Goal: Transaction & Acquisition: Obtain resource

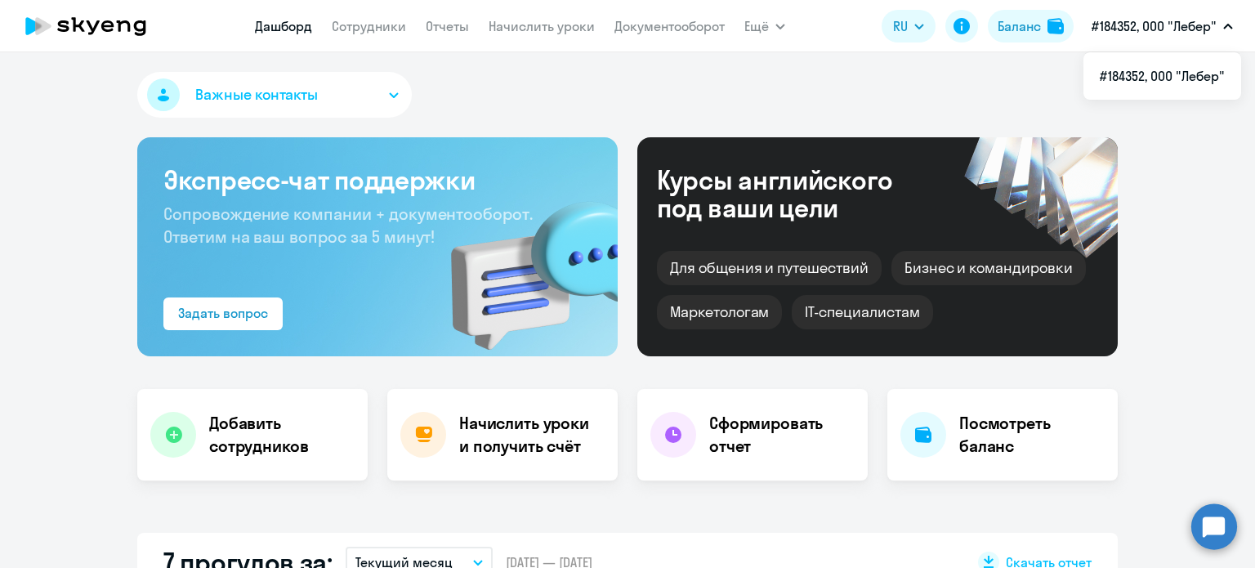
select select "30"
drag, startPoint x: 0, startPoint y: 0, endPoint x: 78, endPoint y: 16, distance: 79.3
click at [78, 16] on icon at bounding box center [86, 26] width 144 height 41
click at [447, 31] on link "Отчеты" at bounding box center [447, 26] width 43 height 16
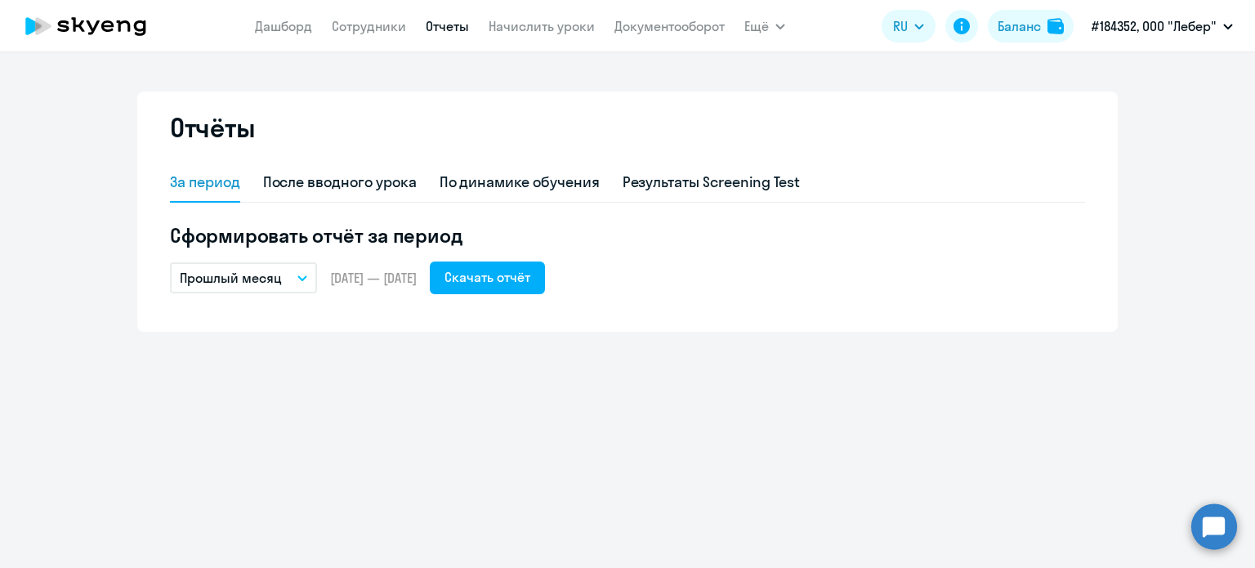
click at [367, 206] on div "За период После вводного урока По динамике обучения Результаты Screening Test С…" at bounding box center [627, 228] width 915 height 131
click at [379, 186] on div "После вводного урока" at bounding box center [340, 182] width 154 height 21
select select "10"
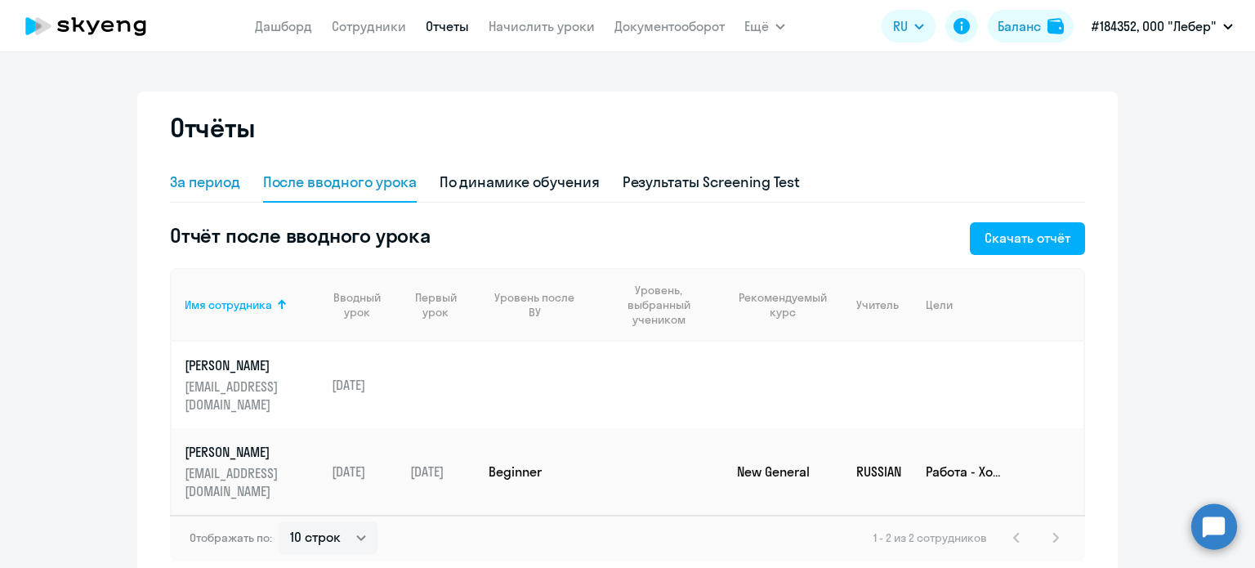
click at [215, 190] on div "За период" at bounding box center [205, 182] width 70 height 21
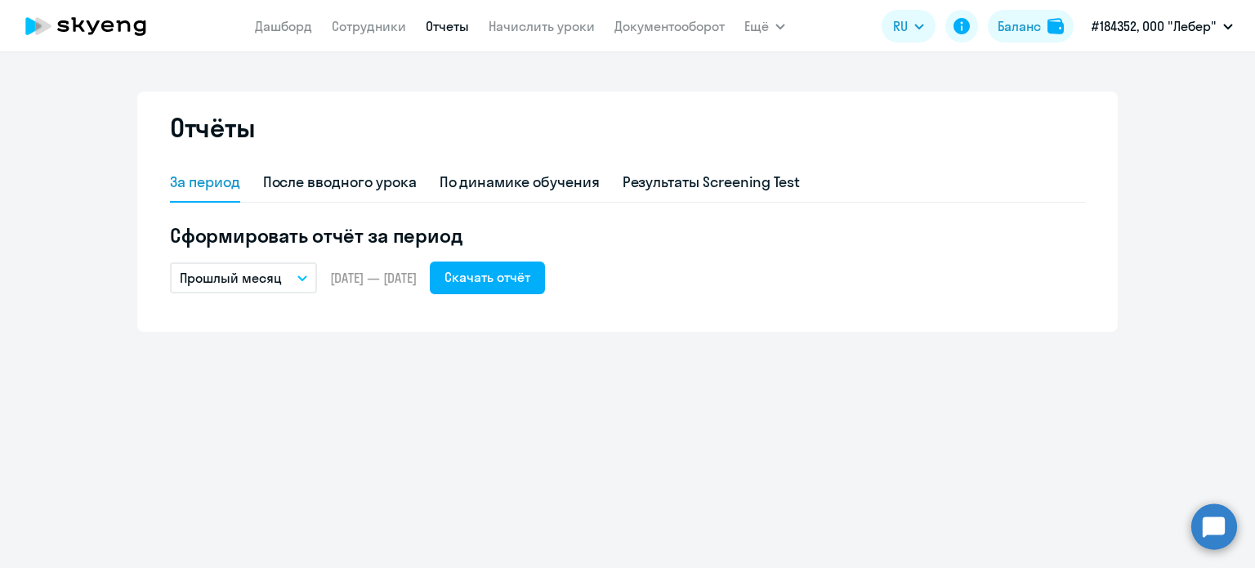
click at [299, 275] on icon "button" at bounding box center [303, 278] width 10 height 6
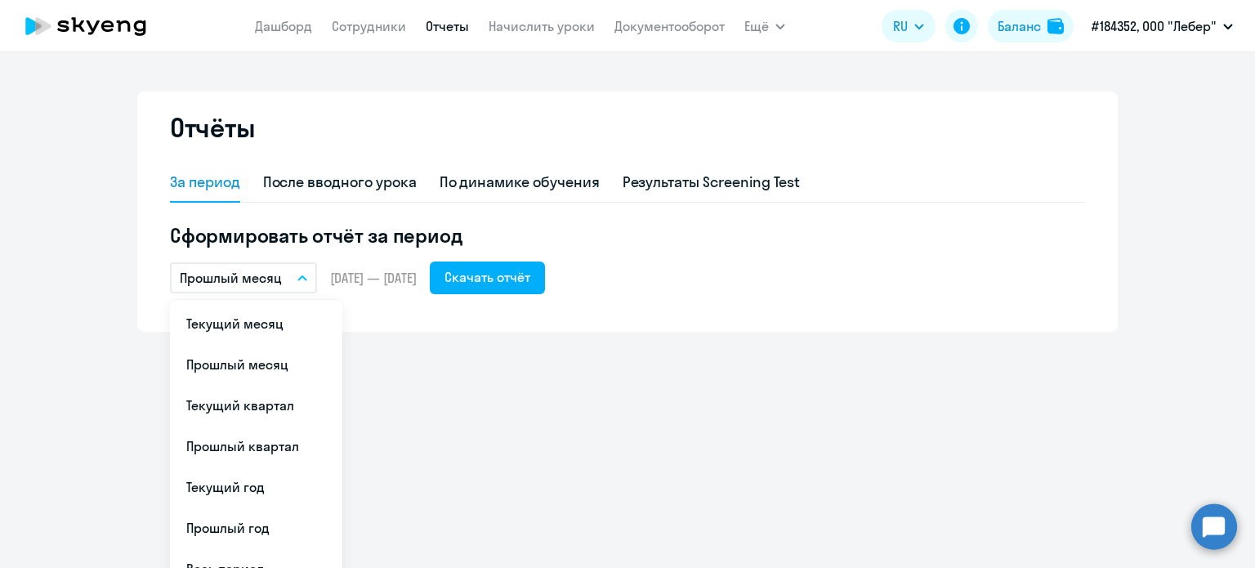
click at [271, 326] on li "Текущий месяц" at bounding box center [256, 323] width 172 height 41
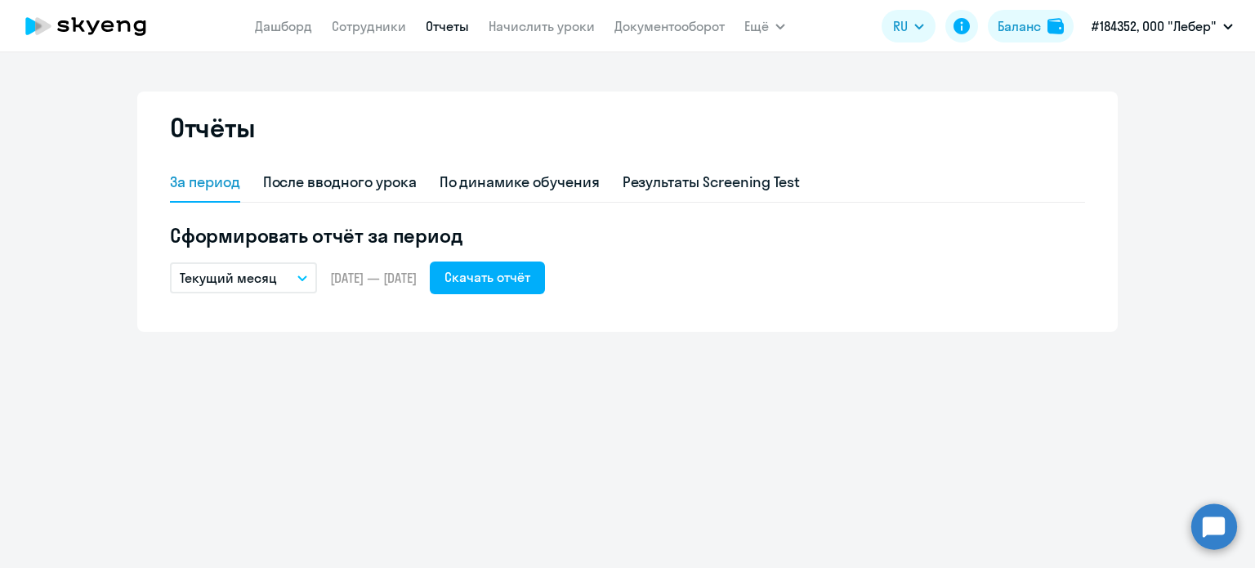
click at [340, 272] on span "[DATE] — [DATE]" at bounding box center [373, 278] width 87 height 18
click at [342, 275] on span "[DATE] — [DATE]" at bounding box center [373, 278] width 87 height 18
click at [500, 281] on div "Скачать отчёт" at bounding box center [488, 277] width 86 height 20
click at [344, 25] on link "Сотрудники" at bounding box center [369, 26] width 74 height 16
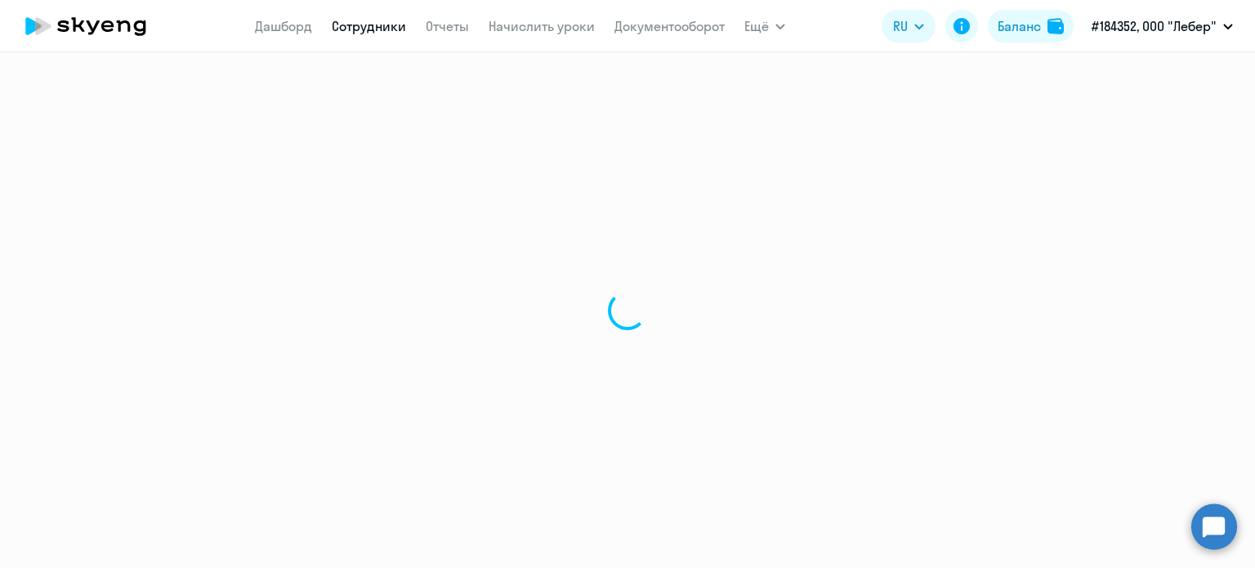
select select "30"
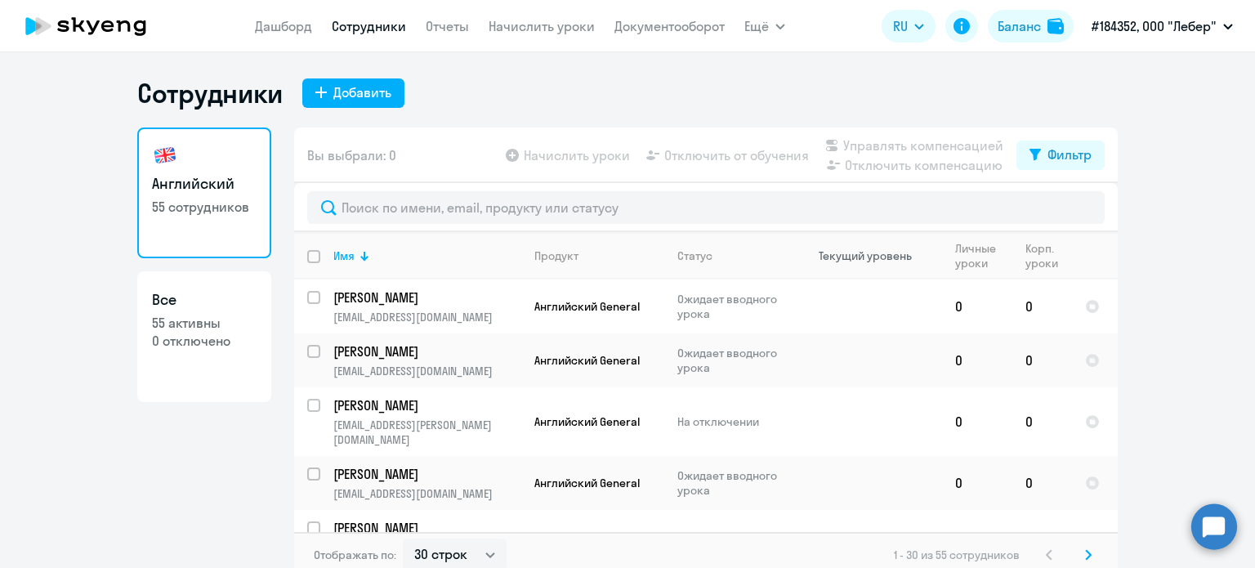
click at [860, 255] on div "Текущий уровень" at bounding box center [865, 255] width 93 height 15
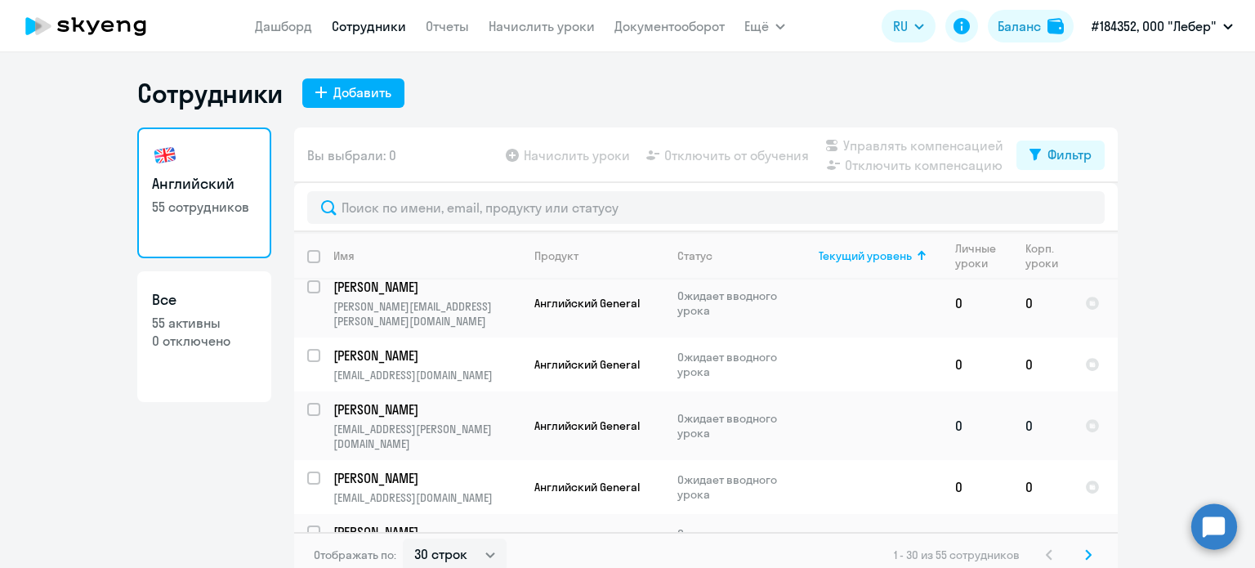
scroll to position [1357, 0]
click at [701, 254] on div "Статус" at bounding box center [695, 255] width 35 height 15
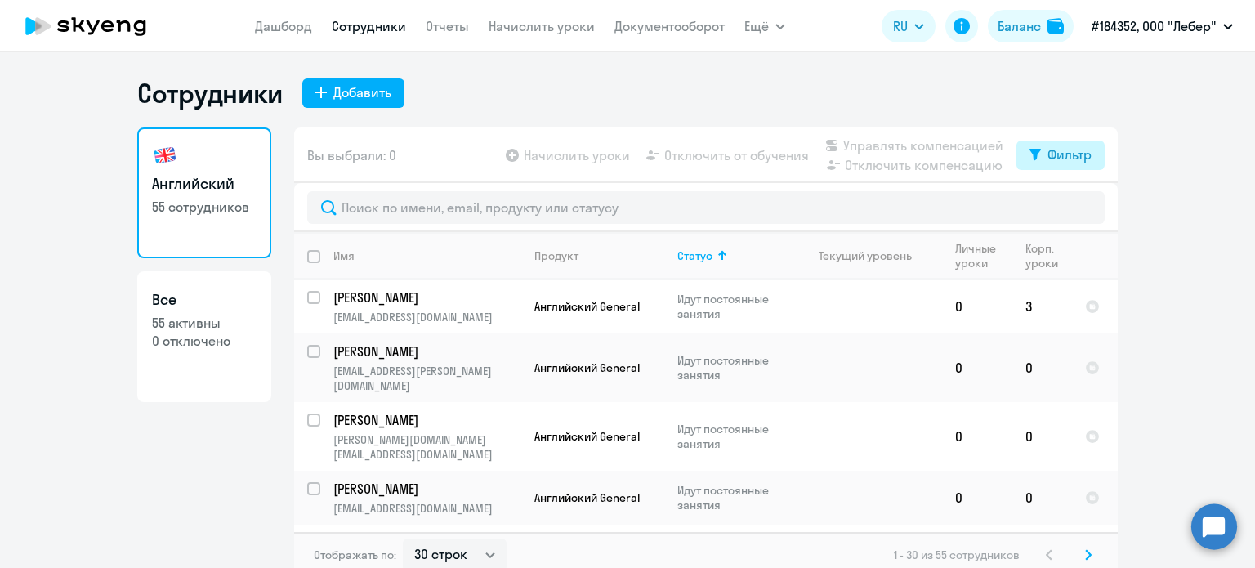
click at [1045, 166] on button "Фильтр" at bounding box center [1061, 155] width 88 height 29
click at [1181, 209] on ng-component "Сотрудники Добавить Английский 55 сотрудников Все 55 активны 0 отключено Вы выб…" at bounding box center [627, 327] width 1255 height 501
click at [817, 300] on td at bounding box center [866, 307] width 152 height 54
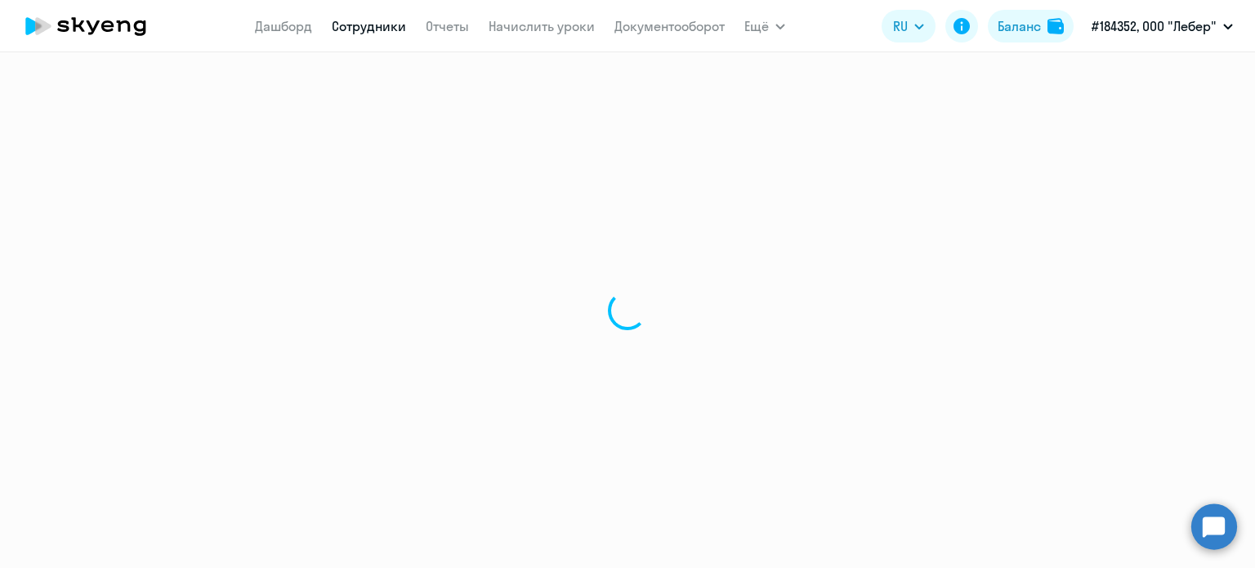
select select "english"
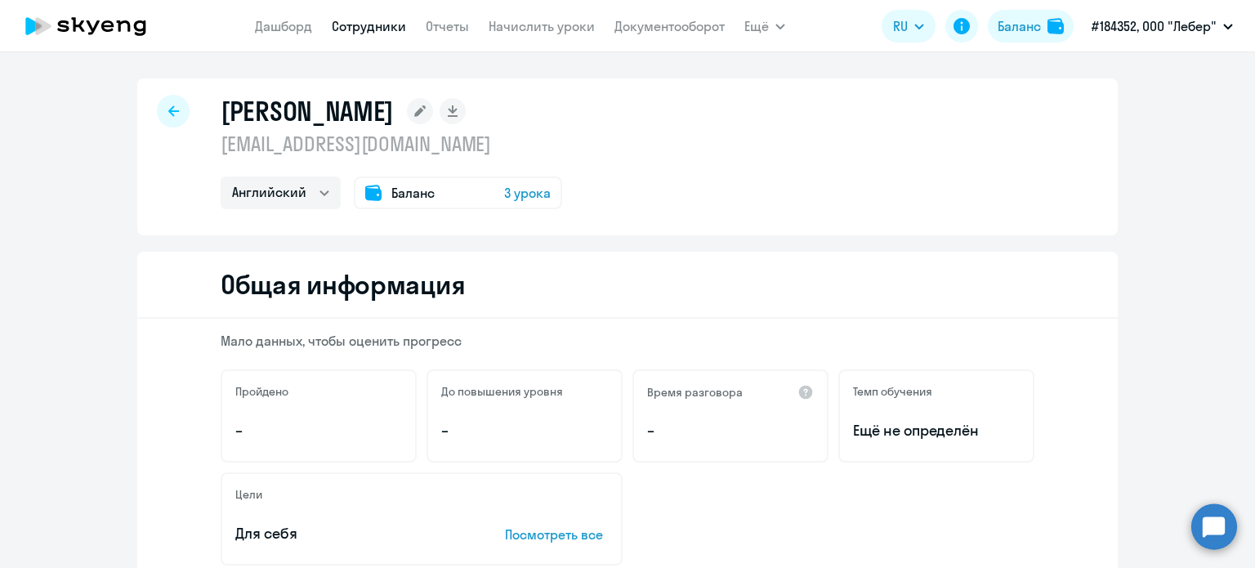
select select "30"
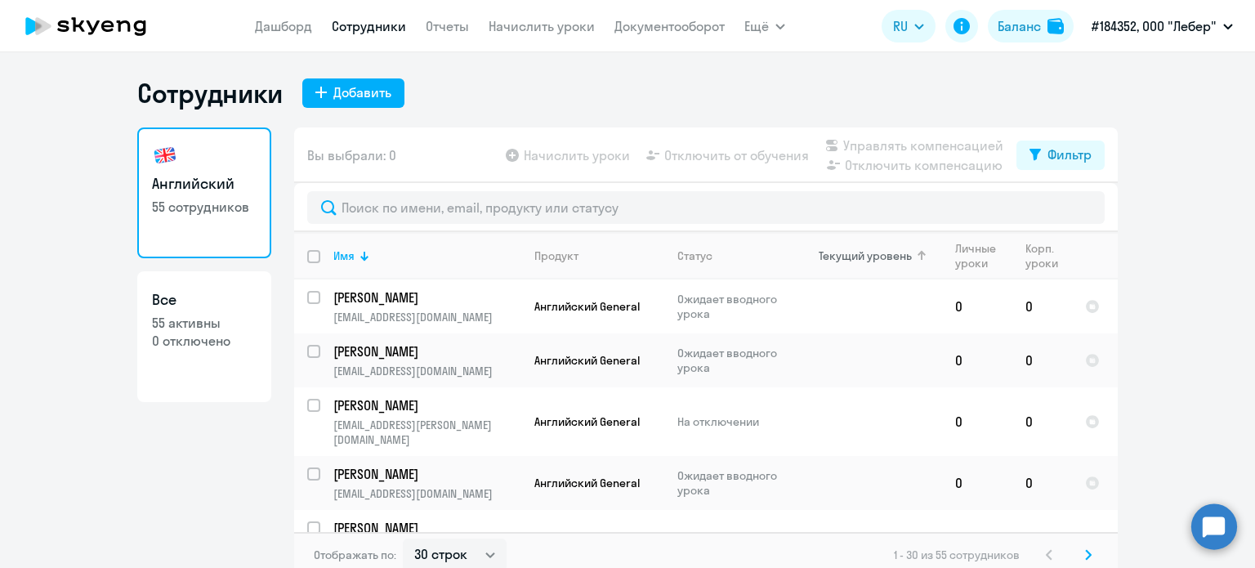
click at [839, 250] on div "Текущий уровень" at bounding box center [865, 255] width 93 height 15
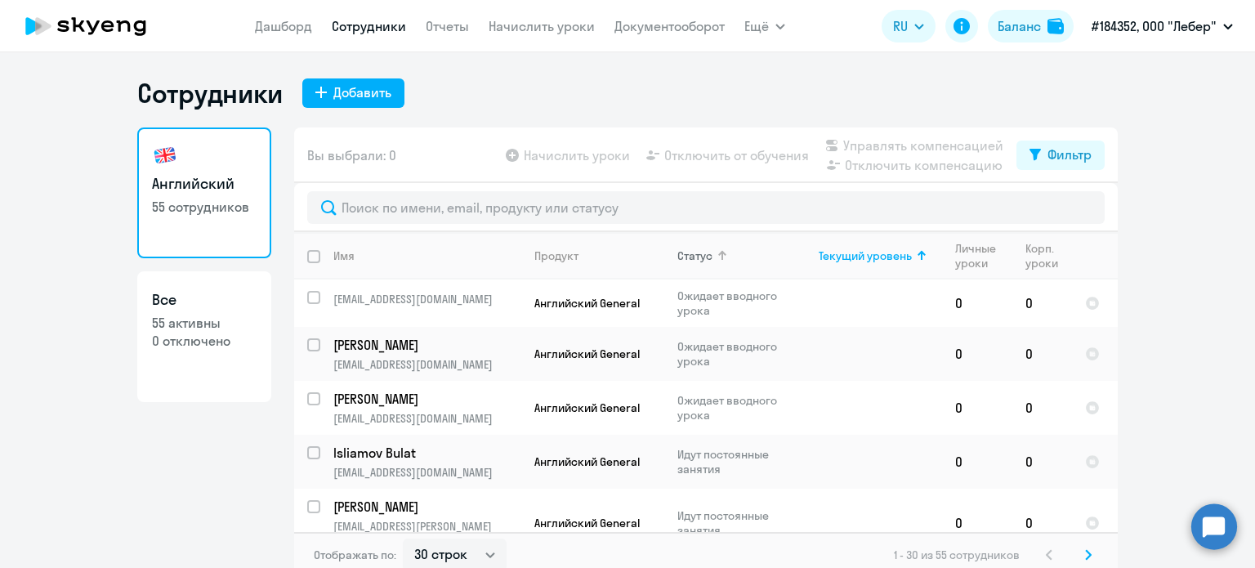
click at [696, 257] on div "Статус" at bounding box center [695, 255] width 35 height 15
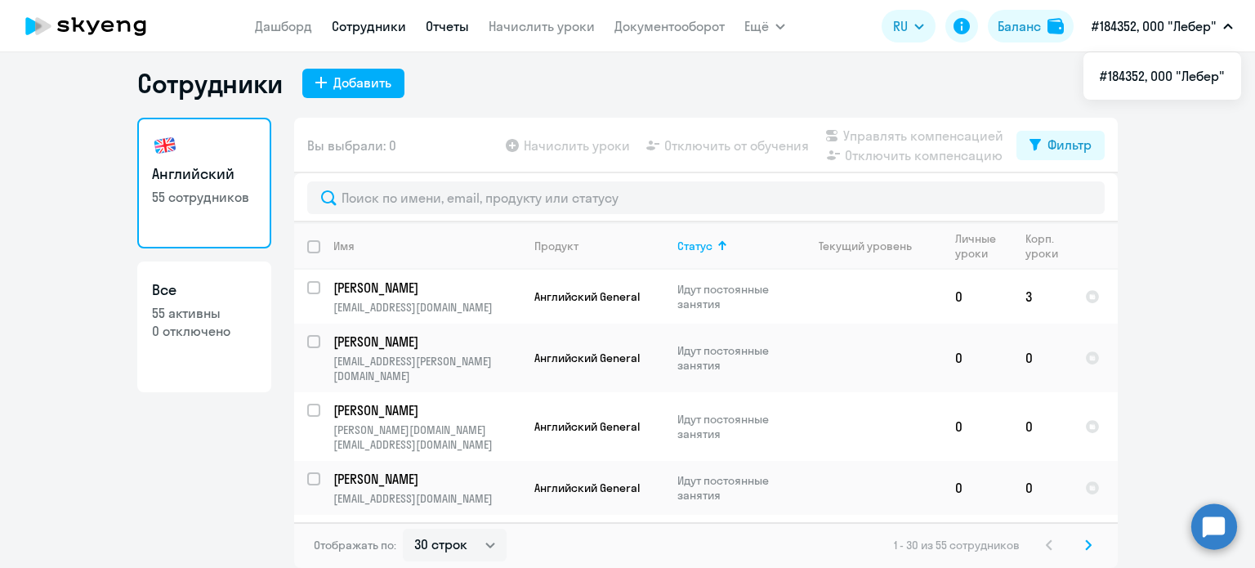
click at [454, 29] on link "Отчеты" at bounding box center [447, 26] width 43 height 16
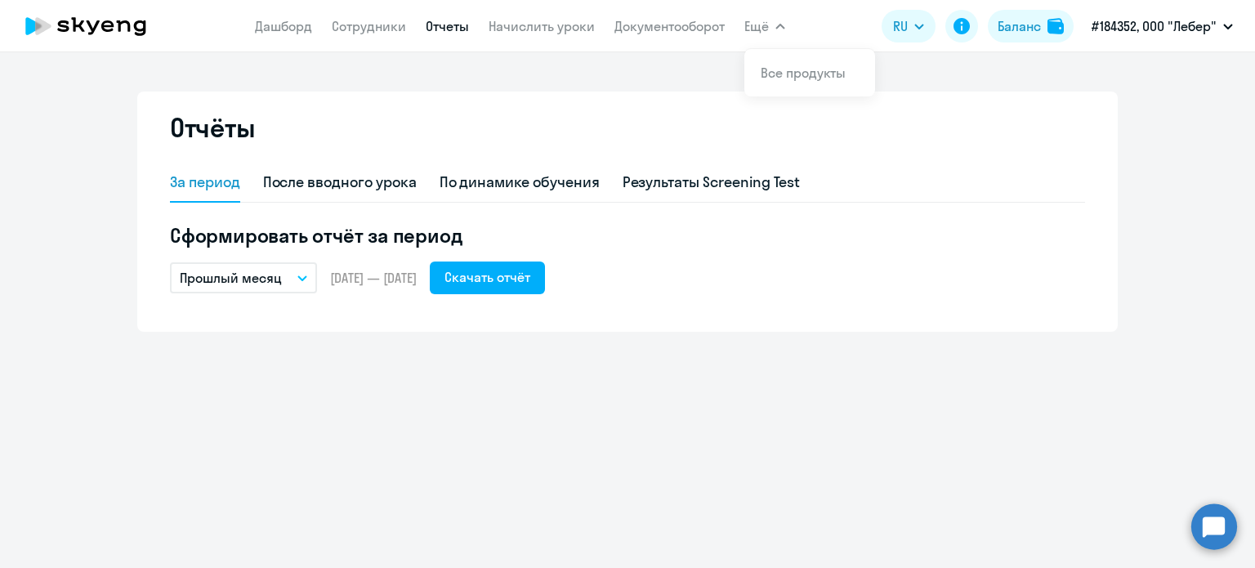
click at [776, 25] on icon "button" at bounding box center [781, 27] width 10 height 6
click at [350, 179] on div "После вводного урока" at bounding box center [340, 182] width 154 height 21
select select "10"
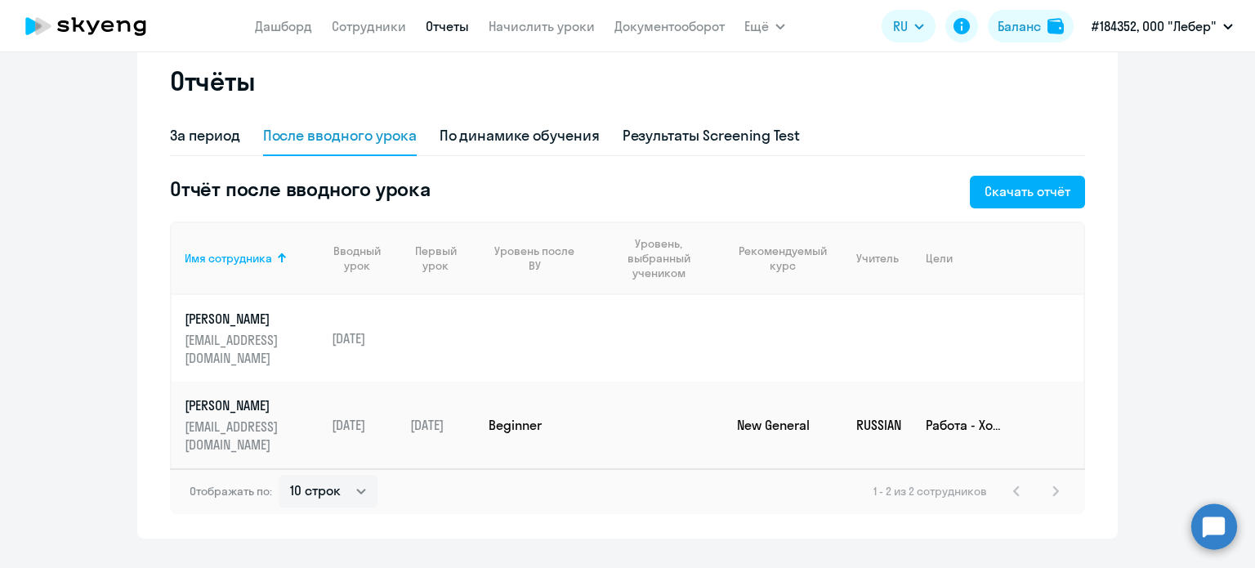
scroll to position [72, 0]
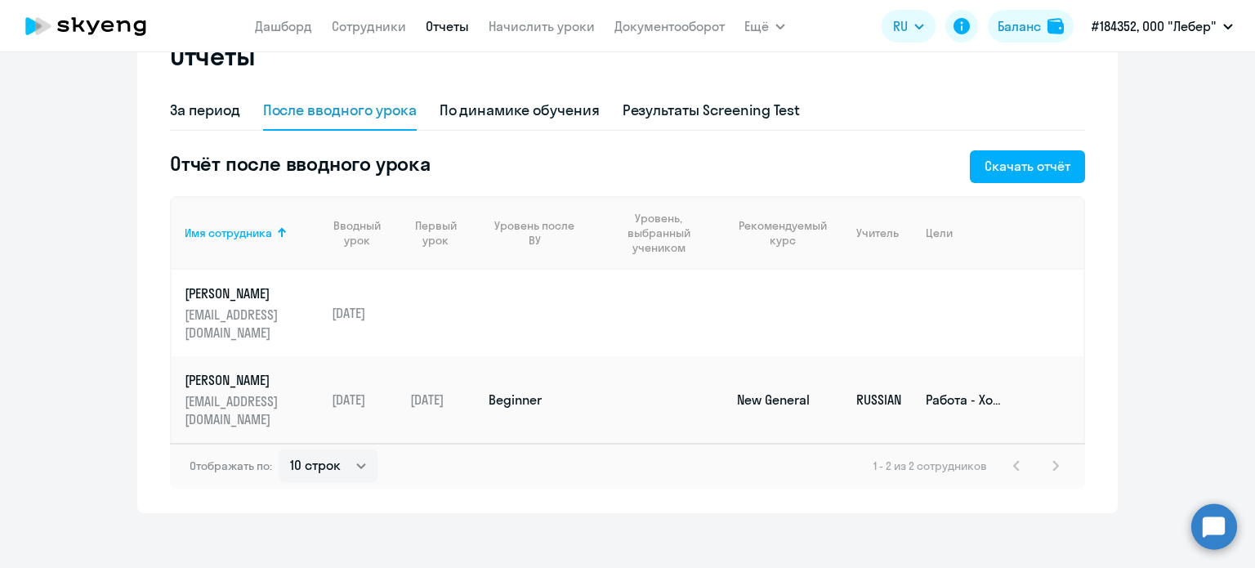
click at [503, 372] on td "Beginner" at bounding box center [535, 399] width 119 height 87
click at [432, 225] on div "Первый урок" at bounding box center [435, 232] width 51 height 29
click at [585, 232] on div at bounding box center [590, 233] width 10 height 10
click at [655, 233] on div "Уровень, выбранный учеником" at bounding box center [658, 233] width 101 height 44
click at [562, 116] on div "По динамике обучения" at bounding box center [520, 110] width 160 height 21
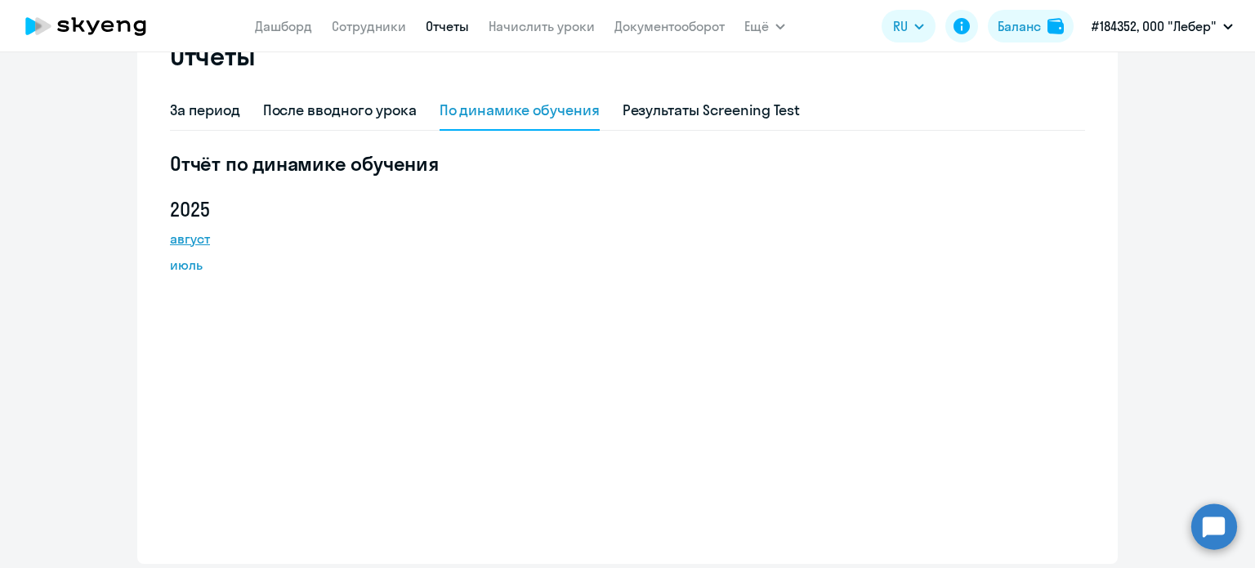
click at [183, 236] on link "август" at bounding box center [243, 239] width 147 height 20
click at [180, 268] on link "июль" at bounding box center [243, 265] width 147 height 20
